Goal: Information Seeking & Learning: Learn about a topic

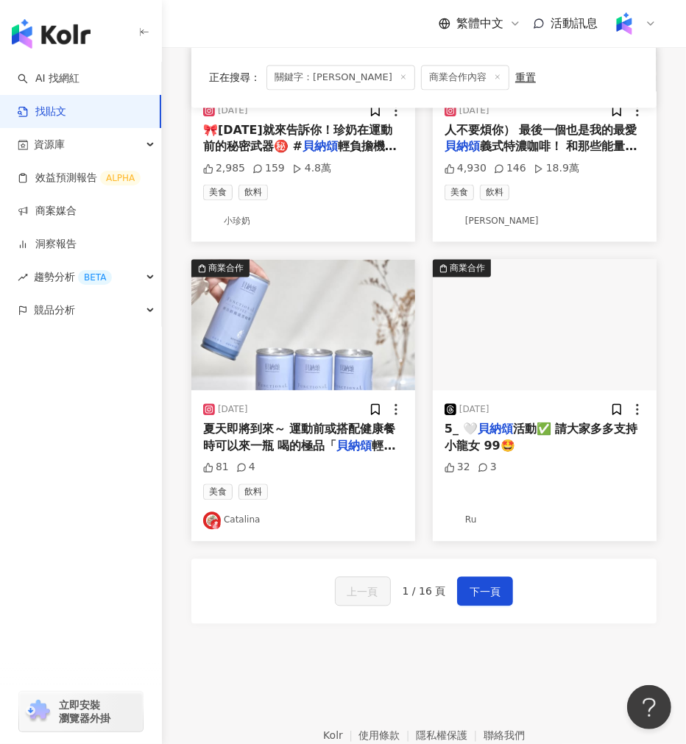
scroll to position [1528, 0]
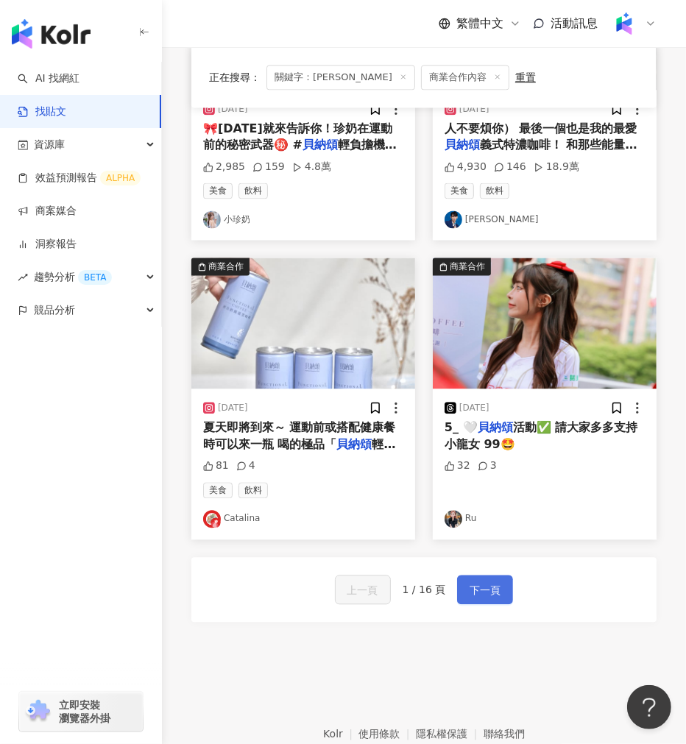
click at [474, 589] on span "下一頁" at bounding box center [485, 591] width 31 height 18
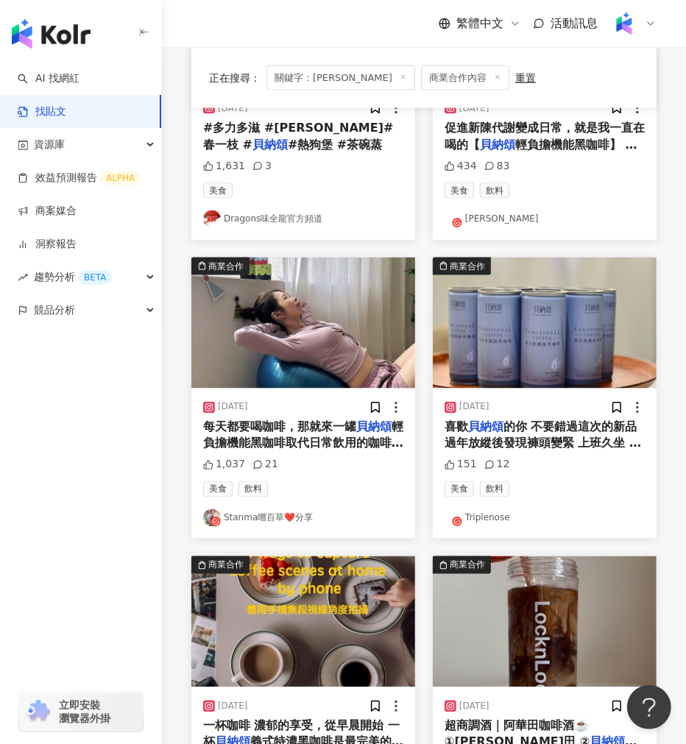
scroll to position [1607, 0]
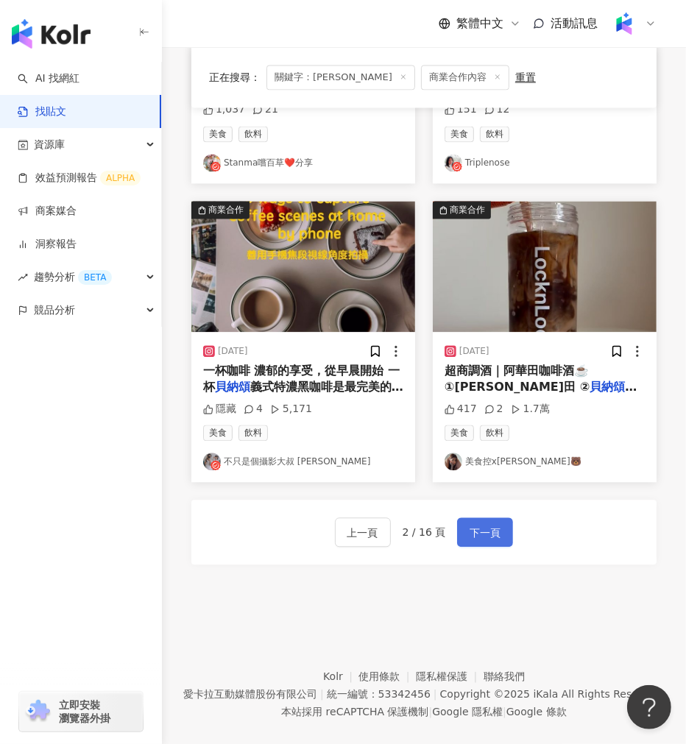
click at [464, 517] on button "下一頁" at bounding box center [485, 531] width 56 height 29
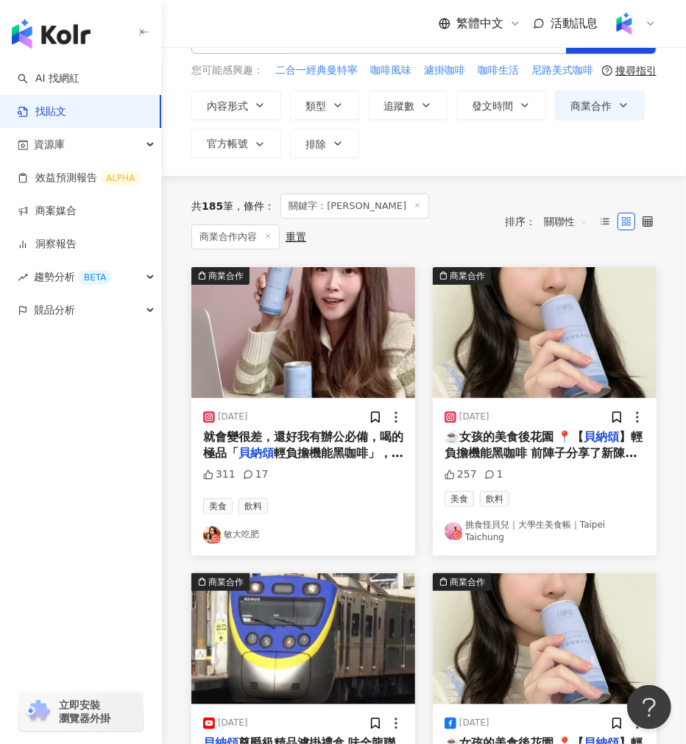
scroll to position [0, 0]
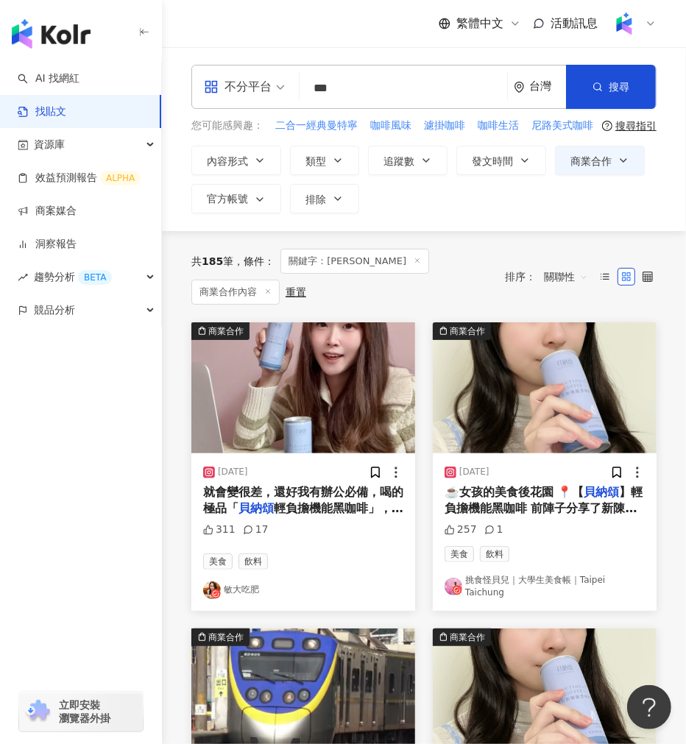
click at [509, 249] on div "共 185 筆 條件 ： 關鍵字：貝納頌 商業合作內容 重置 排序： 關聯性" at bounding box center [423, 277] width 465 height 56
click at [509, 265] on span "關聯性" at bounding box center [566, 277] width 44 height 24
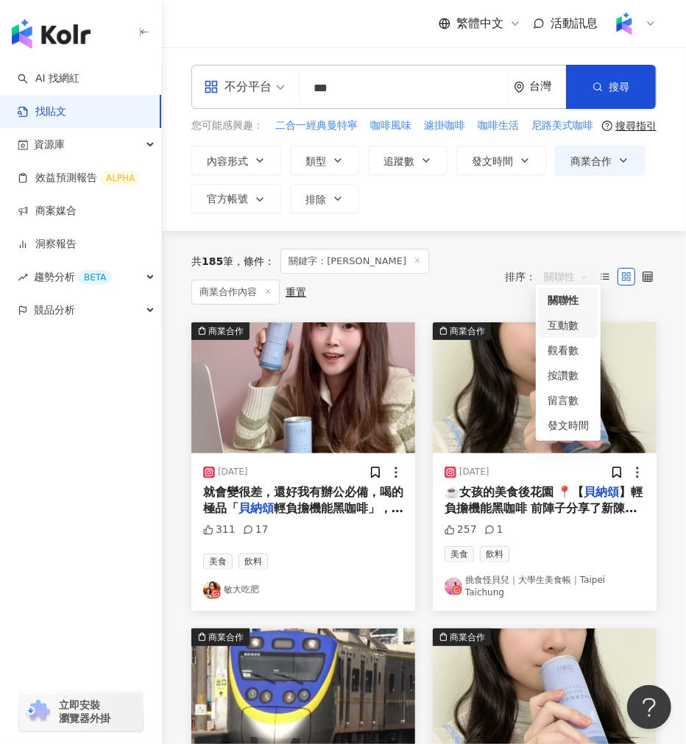
click at [509, 313] on div "互動數" at bounding box center [568, 325] width 59 height 25
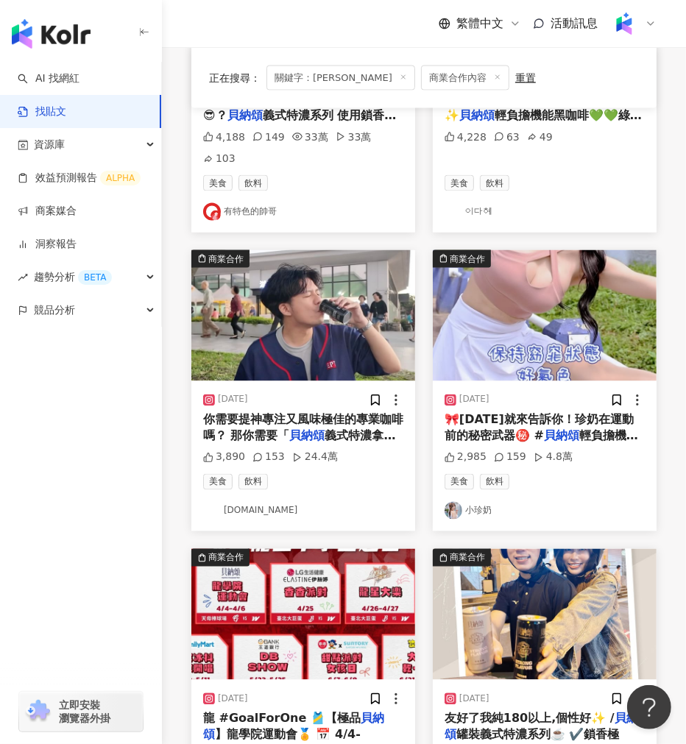
scroll to position [1260, 0]
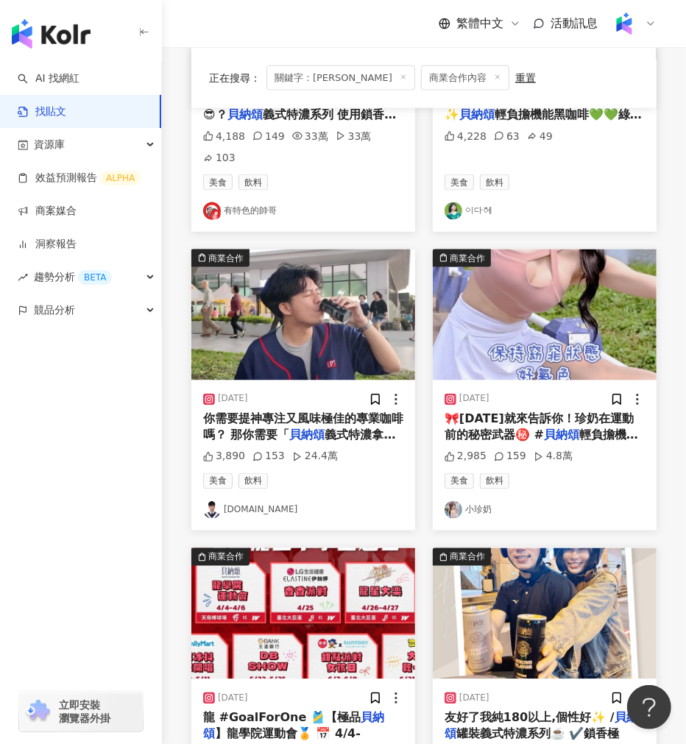
click at [509, 300] on img at bounding box center [545, 314] width 224 height 131
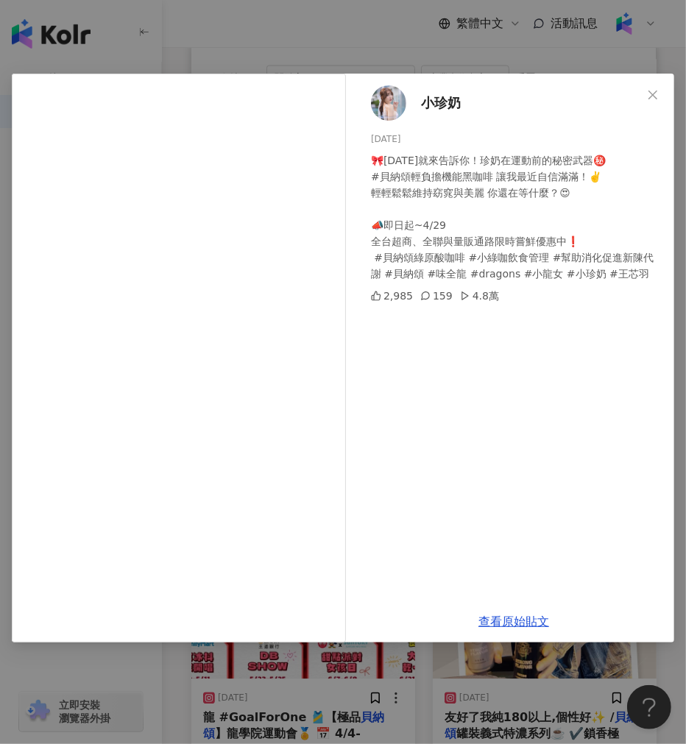
click at [442, 98] on span "小珍奶" at bounding box center [441, 103] width 40 height 21
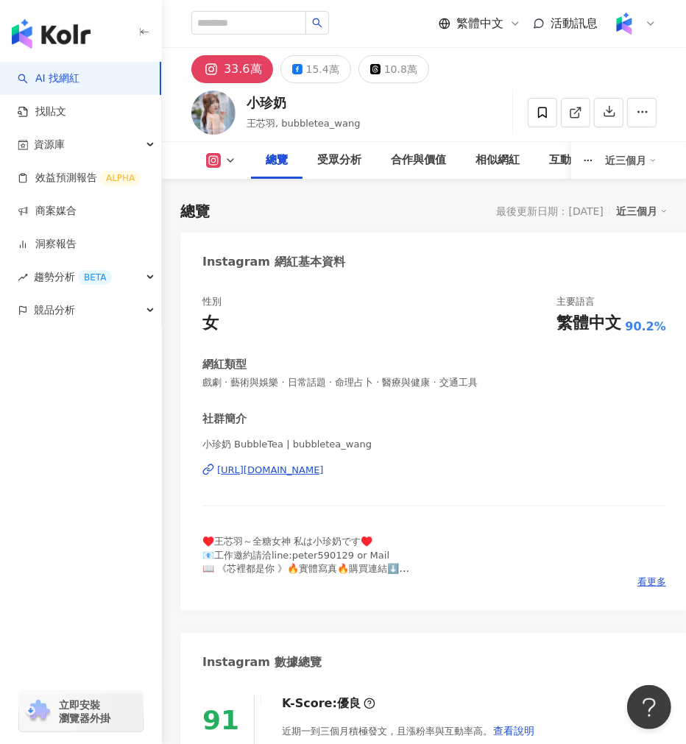
click at [247, 467] on div "[URL][DOMAIN_NAME]" at bounding box center [270, 470] width 107 height 13
